Goal: Entertainment & Leisure: Consume media (video, audio)

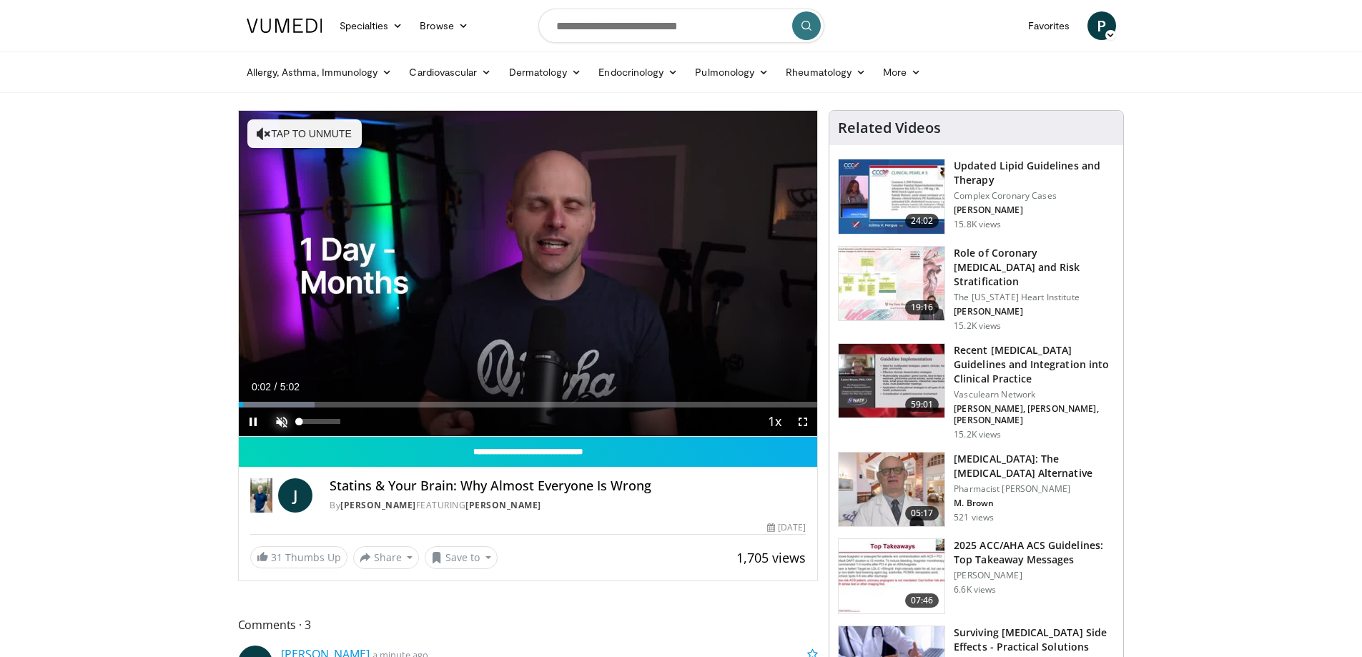
click at [280, 422] on span "Video Player" at bounding box center [281, 422] width 29 height 29
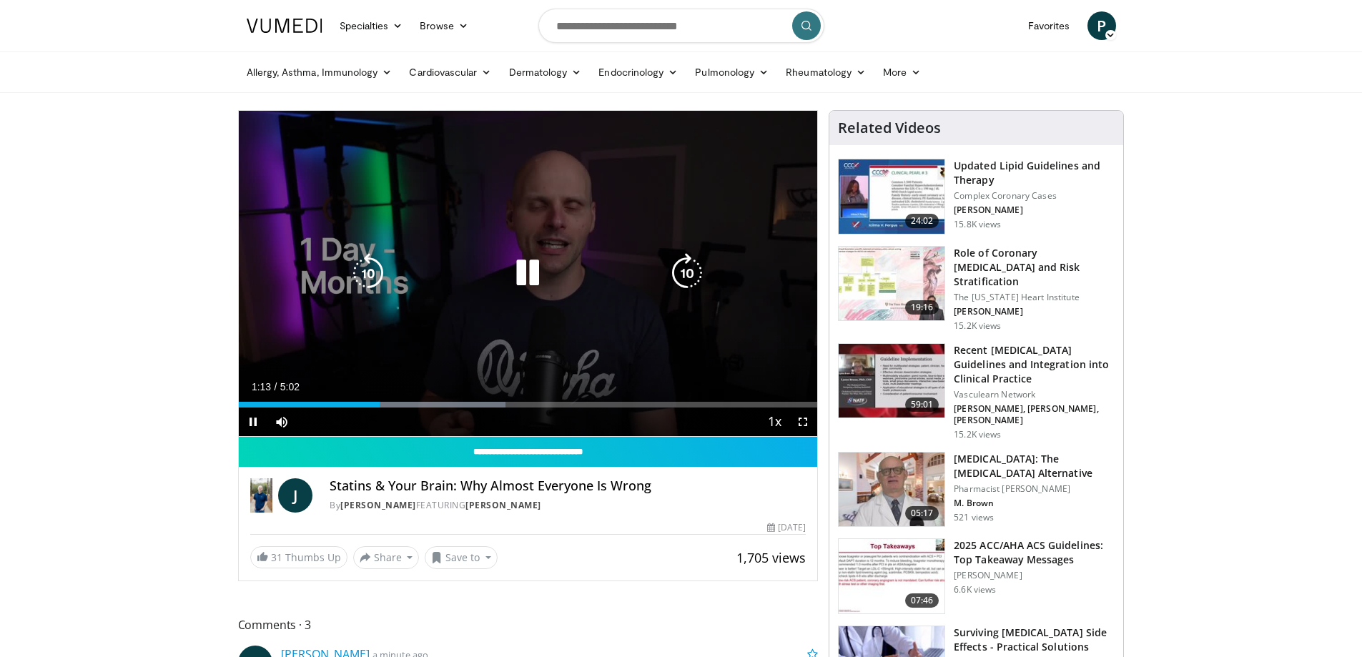
click at [365, 269] on icon "Video Player" at bounding box center [368, 273] width 40 height 40
click at [523, 271] on icon "Video Player" at bounding box center [528, 273] width 40 height 40
click at [251, 424] on span "Video Player" at bounding box center [253, 422] width 29 height 29
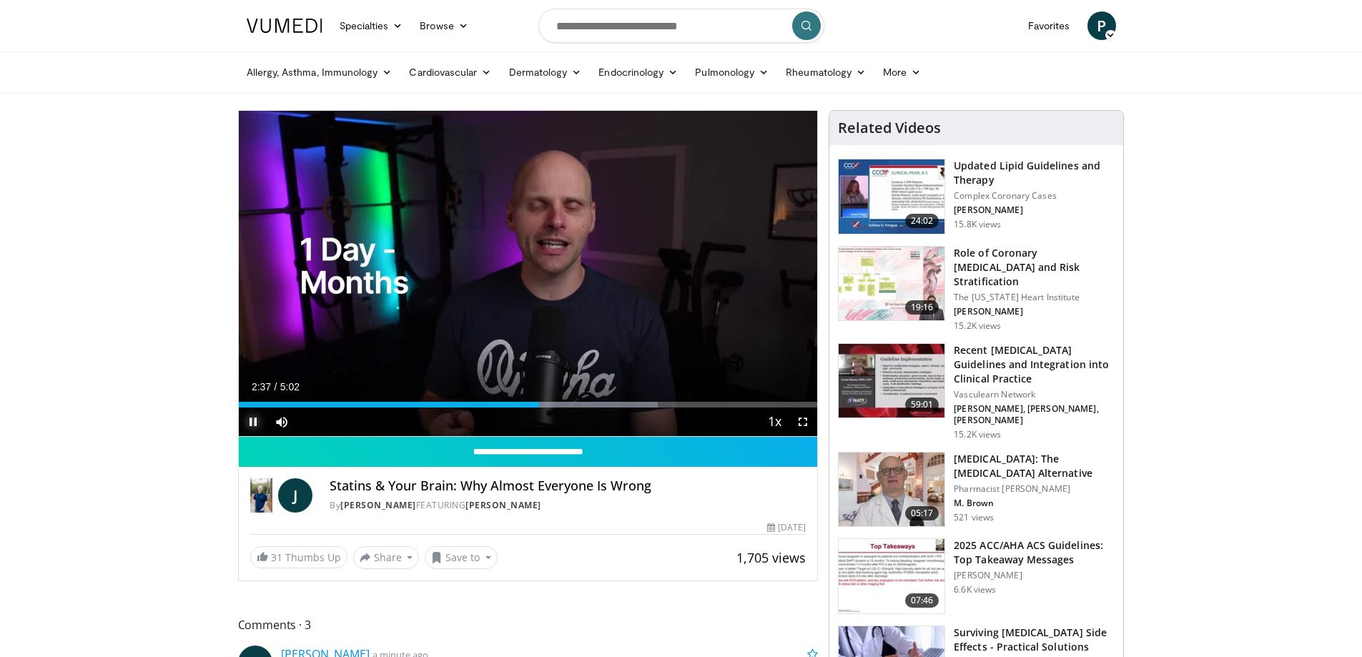
click at [255, 420] on span "Video Player" at bounding box center [253, 422] width 29 height 29
click at [252, 422] on span "Video Player" at bounding box center [253, 422] width 29 height 29
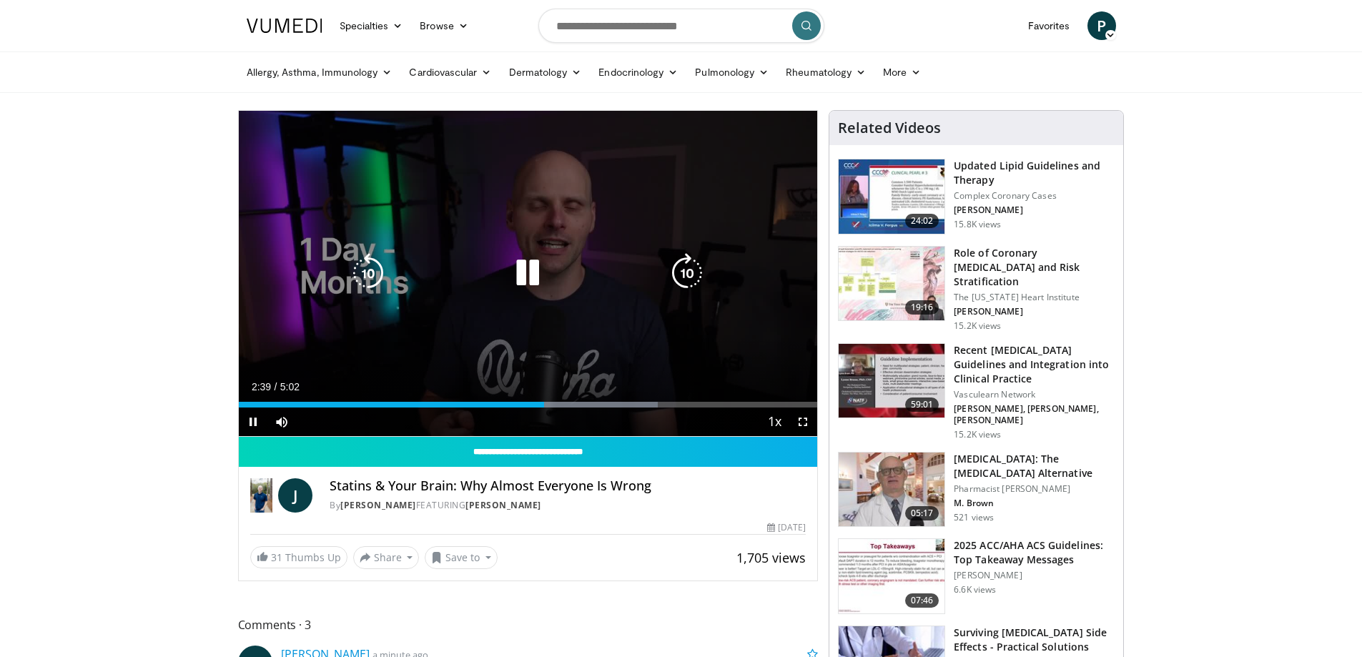
click at [370, 266] on icon "Video Player" at bounding box center [368, 273] width 40 height 40
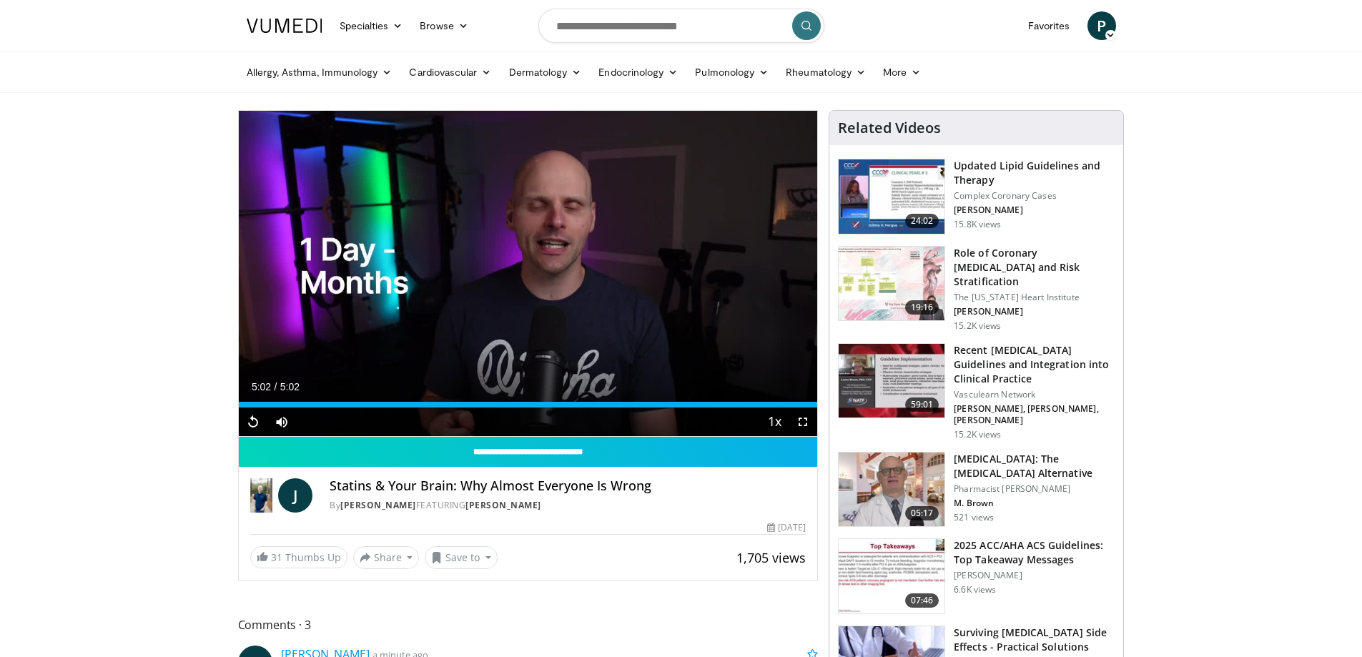
click at [468, 618] on span "Comments 3" at bounding box center [528, 625] width 581 height 19
